Goal: Navigation & Orientation: Go to known website

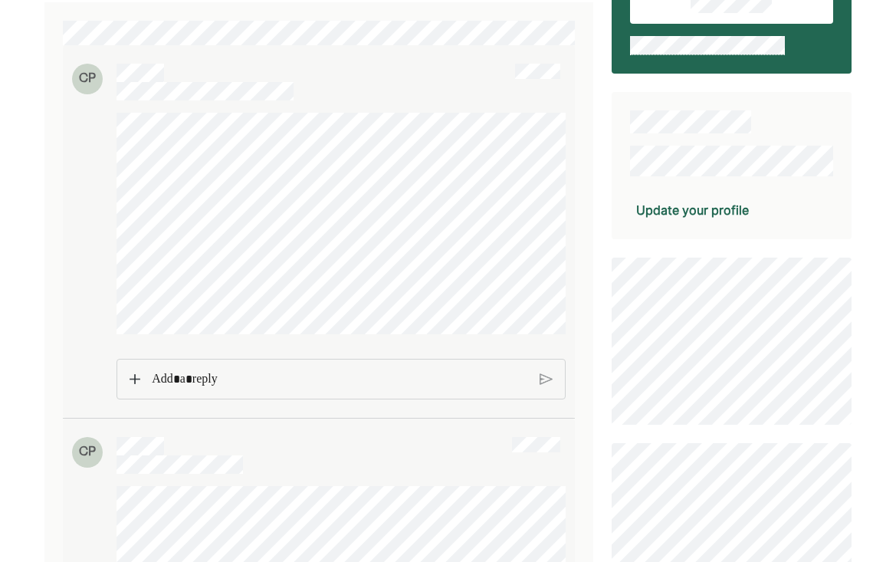
scroll to position [162, 0]
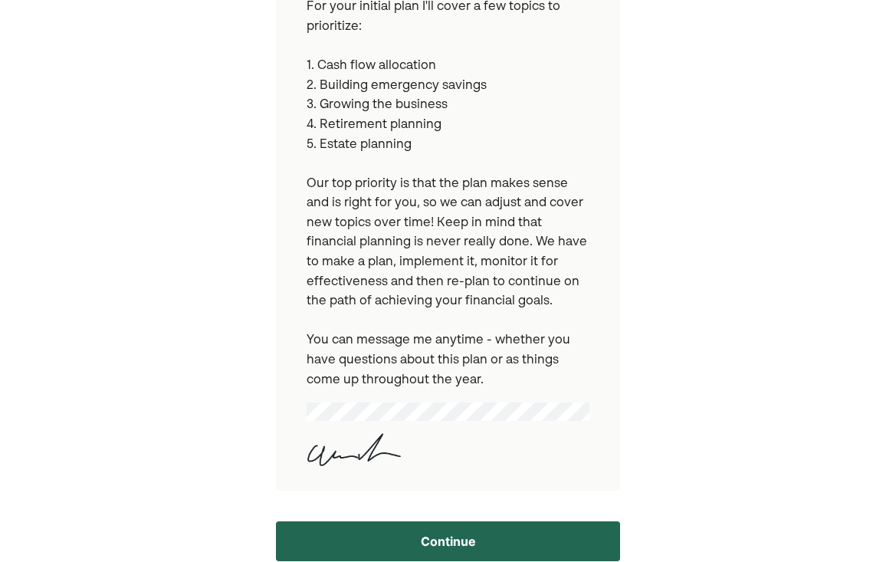
scroll to position [422, 0]
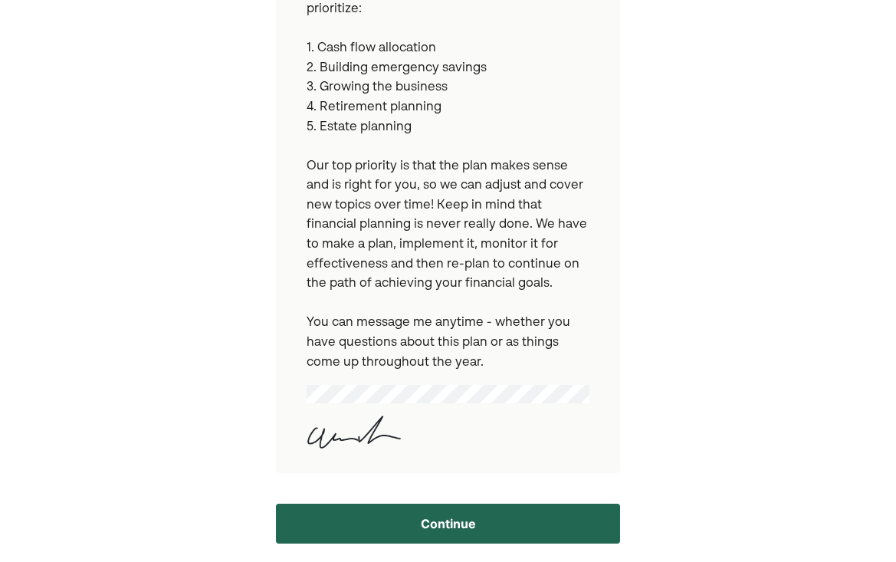
click at [458, 524] on button "Continue" at bounding box center [447, 524] width 343 height 40
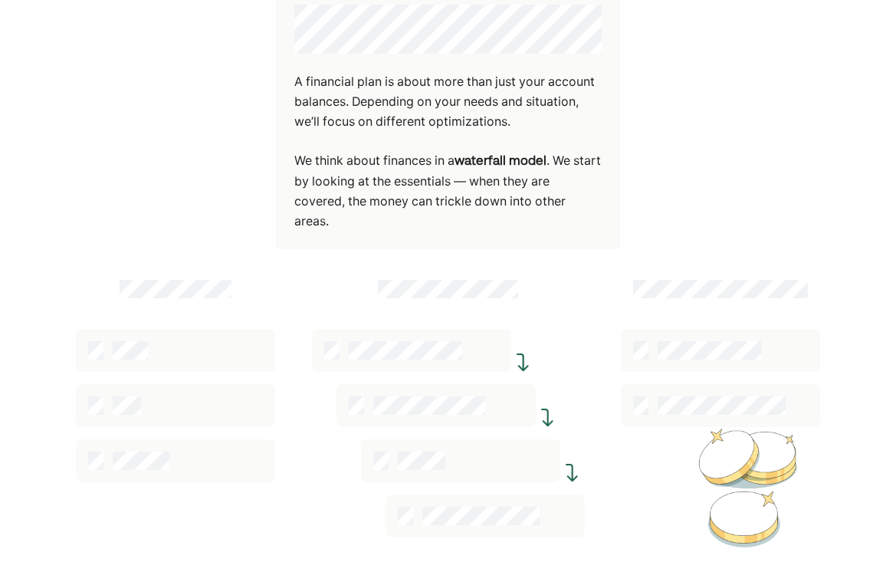
scroll to position [276, 0]
